Goal: Transaction & Acquisition: Purchase product/service

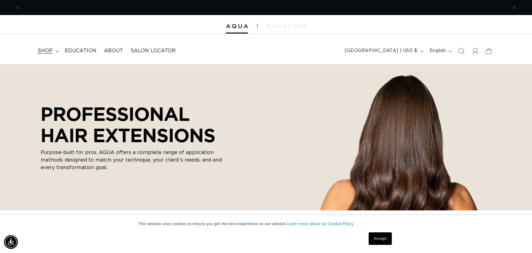
scroll to position [0, 487]
click at [44, 51] on span "shop" at bounding box center [45, 51] width 15 height 7
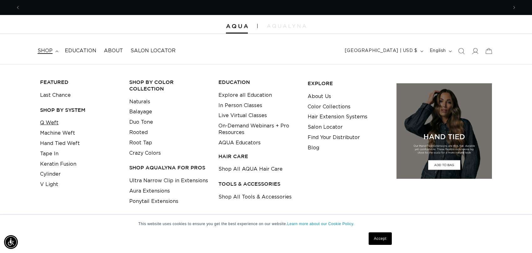
scroll to position [0, 974]
click at [53, 124] on link "Q Weft" at bounding box center [49, 123] width 18 height 10
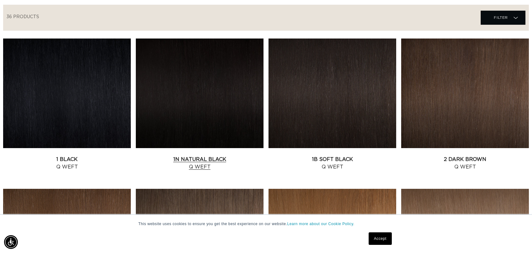
click at [202, 166] on link "1N Natural Black Q Weft" at bounding box center [200, 162] width 128 height 15
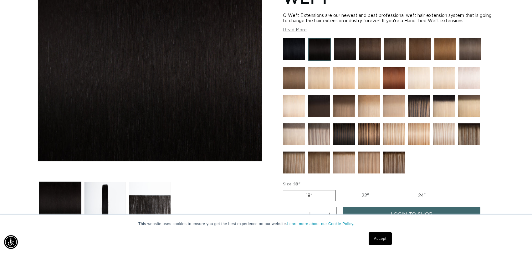
click at [417, 108] on img at bounding box center [419, 106] width 22 height 22
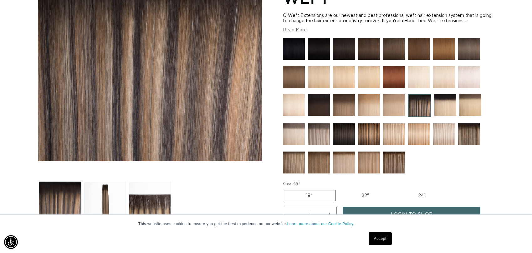
scroll to position [0, 487]
click at [469, 133] on img at bounding box center [469, 134] width 22 height 22
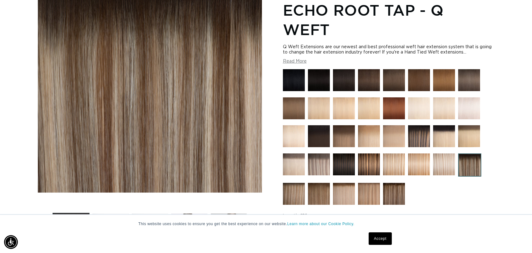
scroll to position [0, 487]
click at [395, 194] on img at bounding box center [394, 194] width 22 height 22
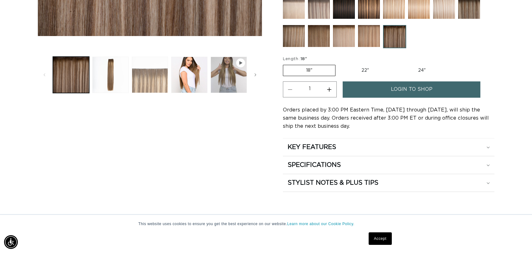
scroll to position [0, 487]
click at [240, 61] on icon "Gallery Viewer" at bounding box center [241, 63] width 4 height 4
click at [255, 73] on icon "Slide right" at bounding box center [255, 74] width 2 height 7
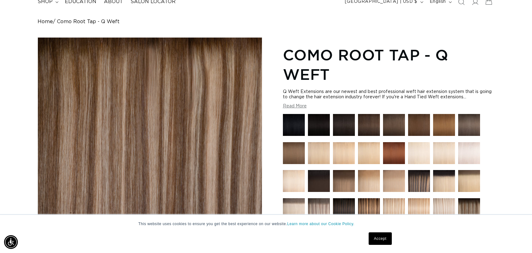
scroll to position [31, 0]
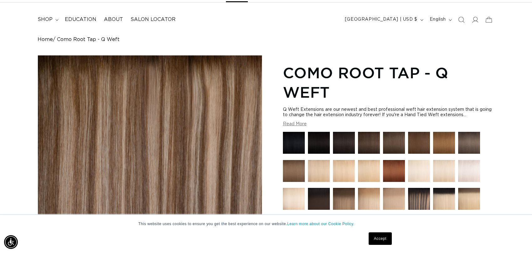
click at [320, 142] on img at bounding box center [319, 143] width 22 height 22
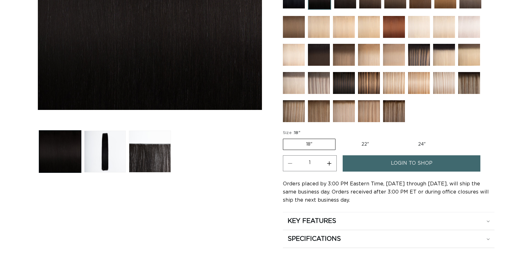
scroll to position [188, 0]
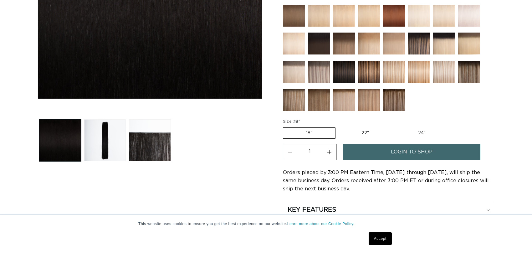
click at [393, 149] on span "login to shop" at bounding box center [412, 152] width 42 height 16
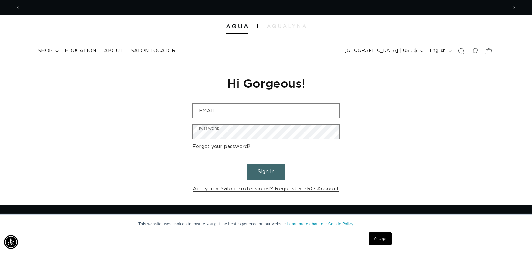
scroll to position [0, 487]
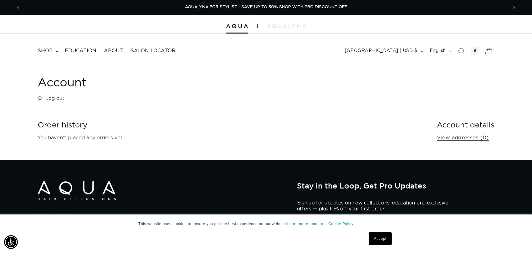
click at [490, 50] on icon at bounding box center [488, 50] width 15 height 15
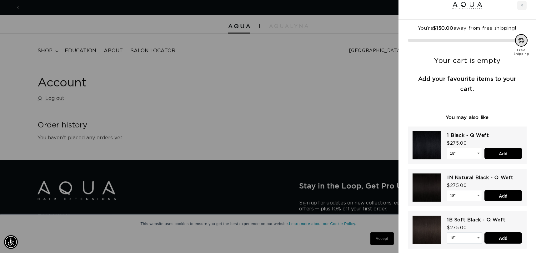
scroll to position [0, 984]
click at [505, 152] on input "Add" at bounding box center [504, 153] width 38 height 11
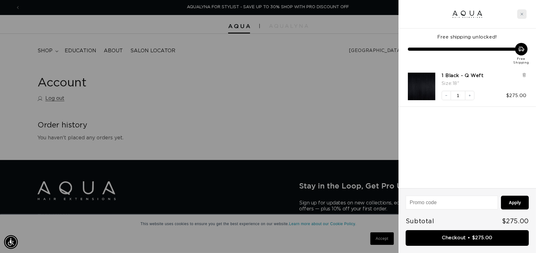
click at [525, 11] on div "Close cart" at bounding box center [521, 13] width 9 height 9
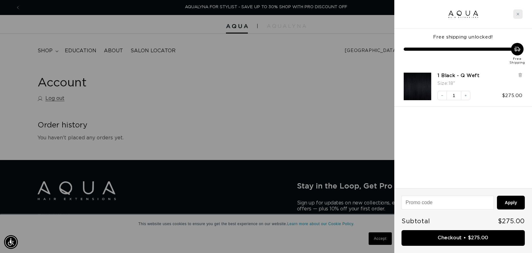
scroll to position [0, 974]
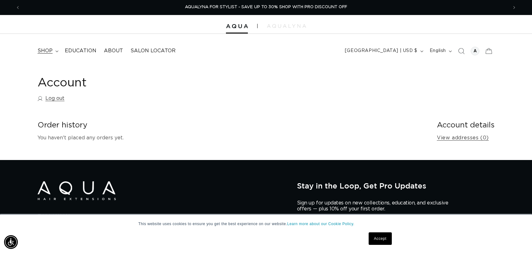
click at [42, 49] on span "shop" at bounding box center [45, 51] width 15 height 7
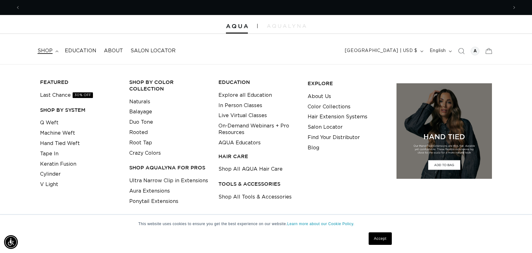
scroll to position [0, 0]
click at [60, 95] on link "Last Chance 30% OFF" at bounding box center [66, 95] width 53 height 10
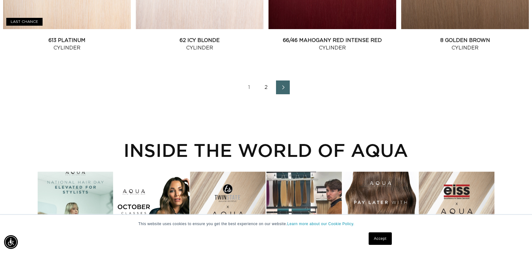
scroll to position [0, 974]
click at [283, 88] on icon "Next page" at bounding box center [283, 87] width 8 height 4
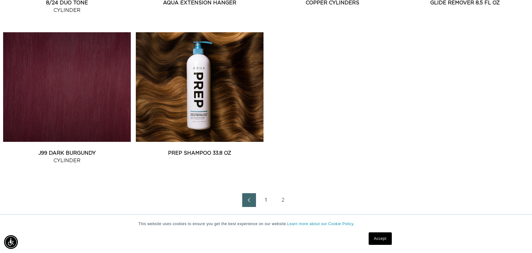
scroll to position [0, 487]
click at [247, 199] on icon "Previous page" at bounding box center [249, 200] width 8 height 4
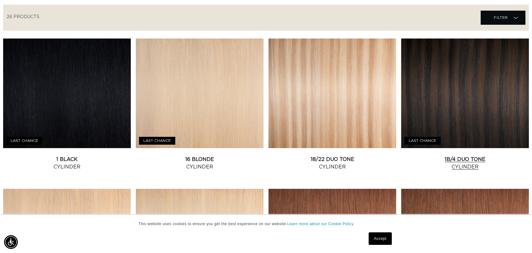
scroll to position [0, 487]
click at [479, 155] on link "1B/4 Duo Tone Cylinder" at bounding box center [465, 162] width 128 height 15
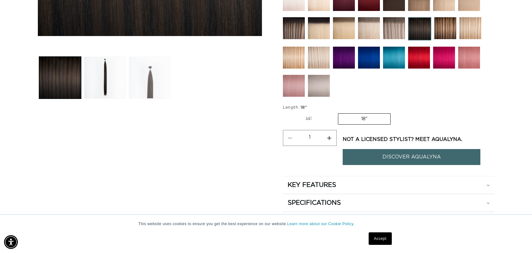
scroll to position [0, 487]
click at [152, 72] on button "Load image 3 in gallery view" at bounding box center [150, 78] width 42 height 42
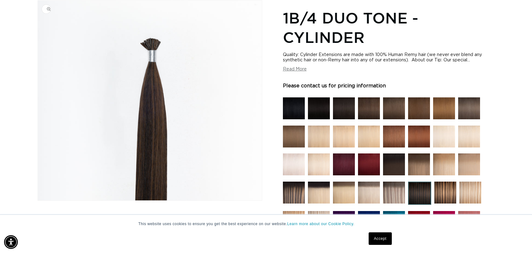
scroll to position [0, 0]
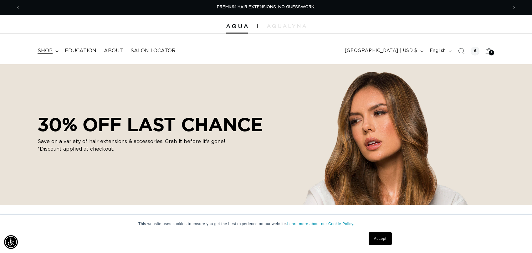
click at [46, 51] on span "shop" at bounding box center [45, 51] width 15 height 7
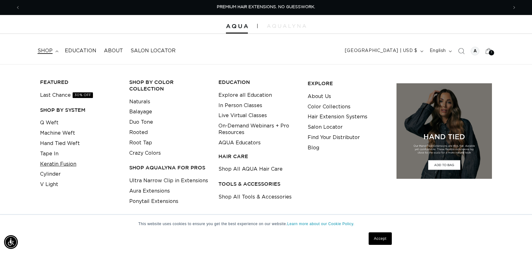
click at [50, 163] on link "Keratin Fusion" at bounding box center [58, 164] width 36 height 10
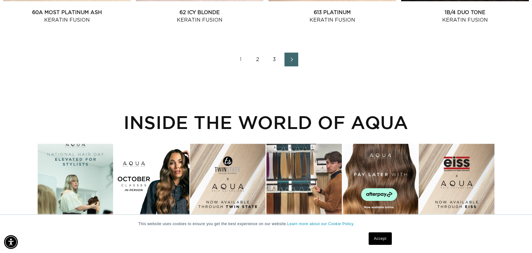
scroll to position [969, 0]
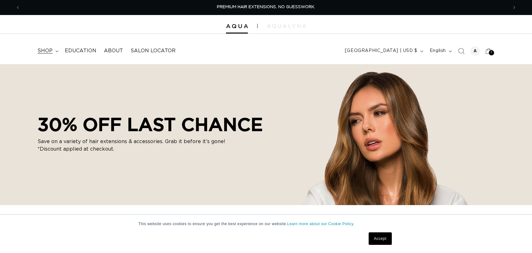
click at [48, 51] on span "shop" at bounding box center [45, 51] width 15 height 7
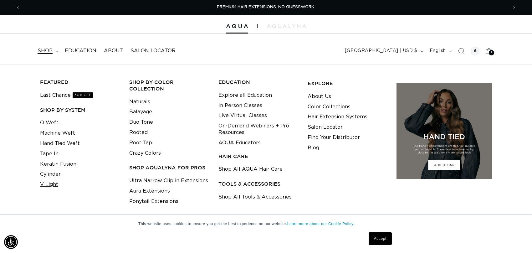
click at [55, 185] on link "V Light" at bounding box center [49, 184] width 18 height 10
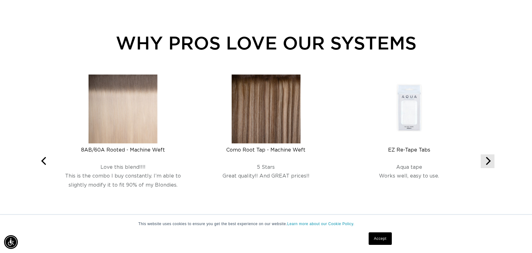
click at [491, 163] on button "Next" at bounding box center [487, 161] width 14 height 14
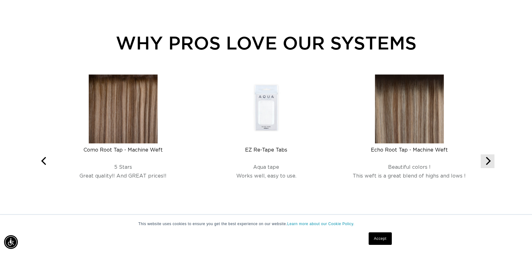
click at [491, 163] on button "Next" at bounding box center [487, 161] width 14 height 14
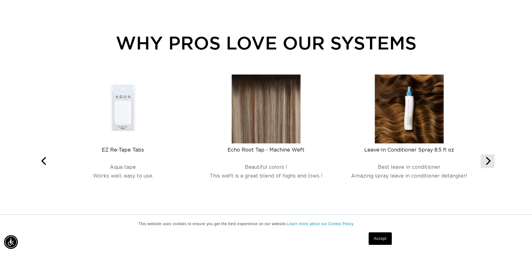
scroll to position [0, 487]
click at [491, 163] on button "Next" at bounding box center [487, 161] width 14 height 14
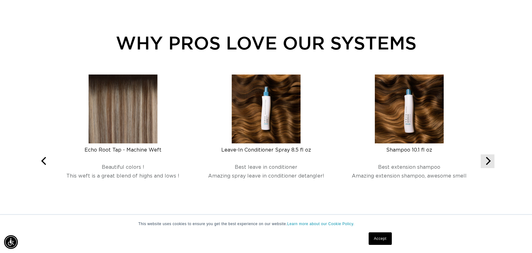
click at [491, 163] on button "Next" at bounding box center [487, 161] width 14 height 14
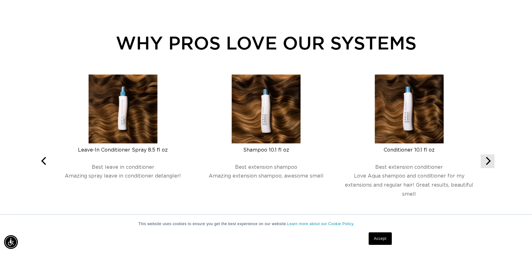
scroll to position [0, 974]
click at [491, 163] on button "Next" at bounding box center [487, 161] width 14 height 14
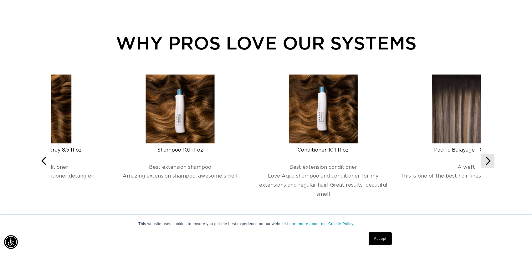
click at [491, 163] on button "Next" at bounding box center [487, 161] width 14 height 14
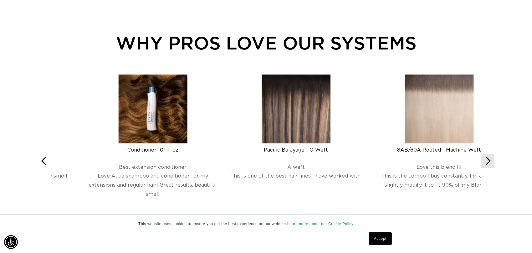
click at [491, 163] on button "Next" at bounding box center [487, 161] width 14 height 14
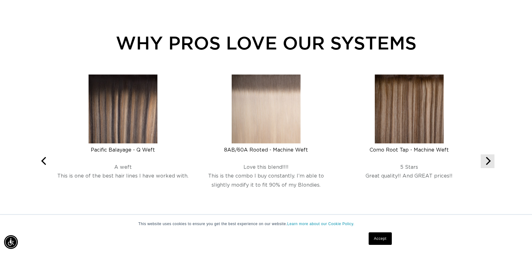
scroll to position [0, 0]
click at [491, 163] on button "Next" at bounding box center [487, 161] width 14 height 14
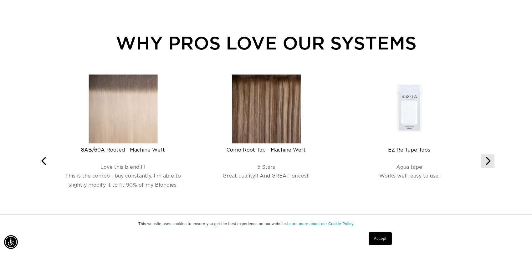
click at [491, 163] on button "Next" at bounding box center [487, 161] width 14 height 14
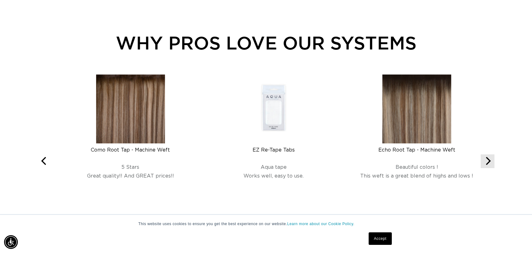
click at [491, 163] on button "Next" at bounding box center [487, 161] width 14 height 14
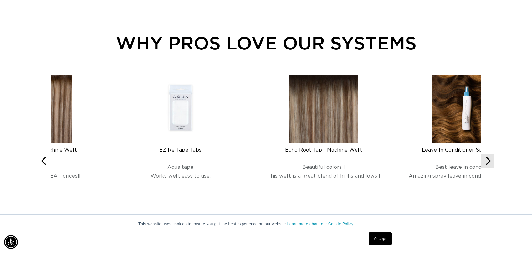
click at [491, 163] on button "Next" at bounding box center [487, 161] width 14 height 14
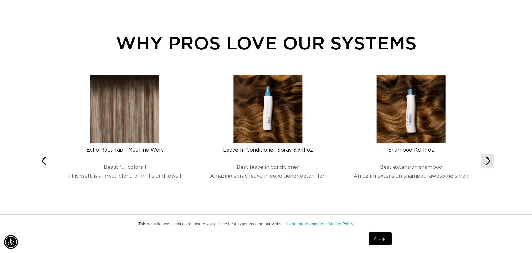
click at [491, 163] on button "Next" at bounding box center [487, 161] width 14 height 14
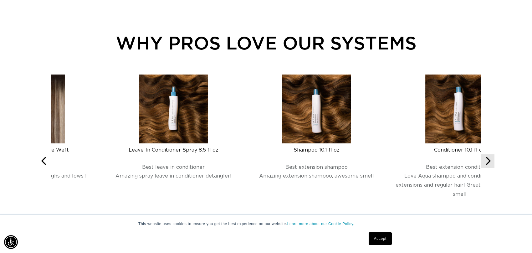
click at [491, 163] on button "Next" at bounding box center [487, 161] width 14 height 14
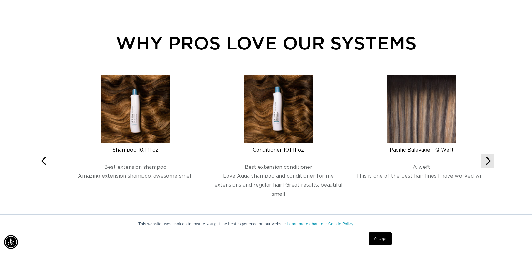
click at [491, 163] on button "Next" at bounding box center [487, 161] width 14 height 14
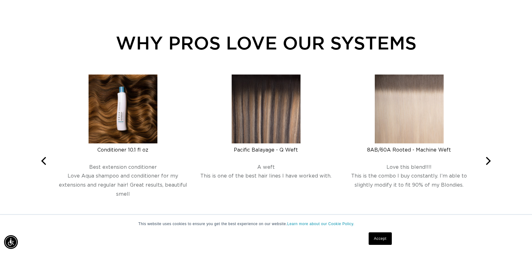
scroll to position [0, 974]
click at [382, 237] on link "Accept" at bounding box center [379, 238] width 23 height 13
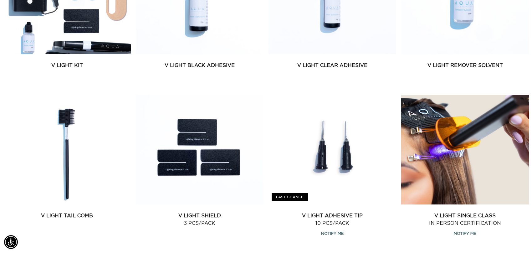
scroll to position [0, 487]
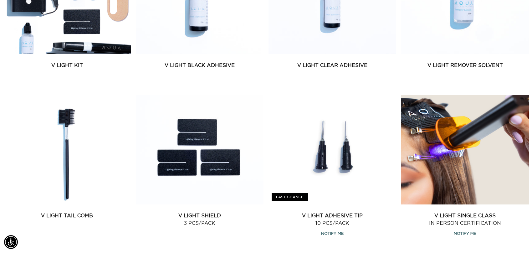
click at [63, 66] on link "V Light Kit" at bounding box center [67, 66] width 128 height 8
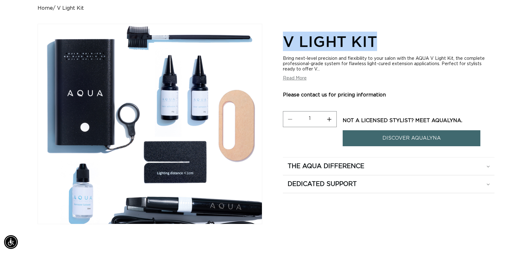
drag, startPoint x: 282, startPoint y: 36, endPoint x: 354, endPoint y: 40, distance: 71.4
click at [376, 41] on h1 "V Light Kit" at bounding box center [388, 41] width 211 height 19
copy h1 "V Light Kit"
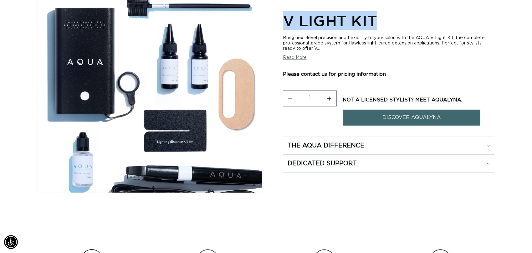
click at [401, 118] on link "DISCOVER AQUALYNA" at bounding box center [411, 117] width 138 height 16
